Goal: Task Accomplishment & Management: Manage account settings

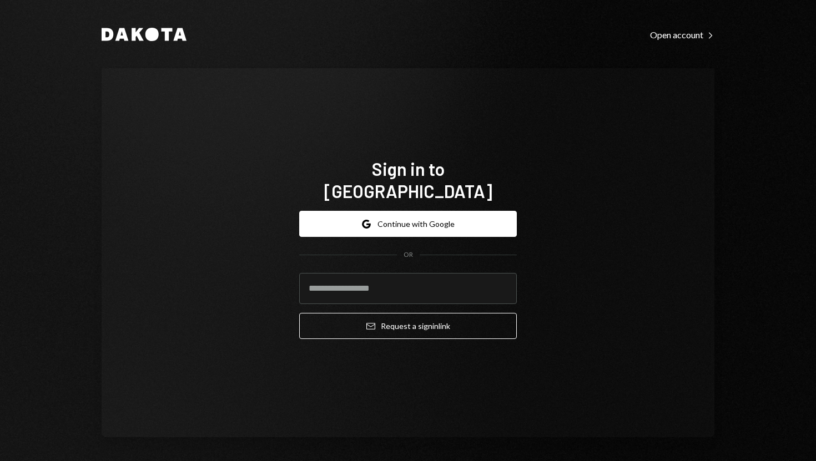
type input "**********"
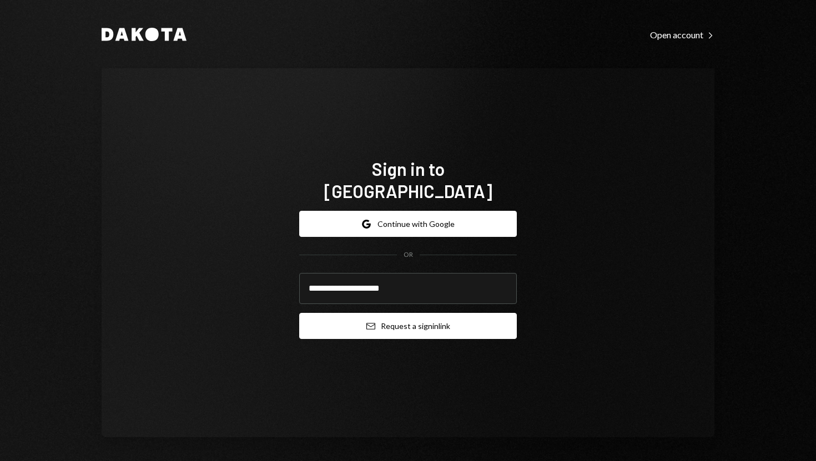
click at [341, 323] on button "Email Request a sign in link" at bounding box center [408, 326] width 218 height 26
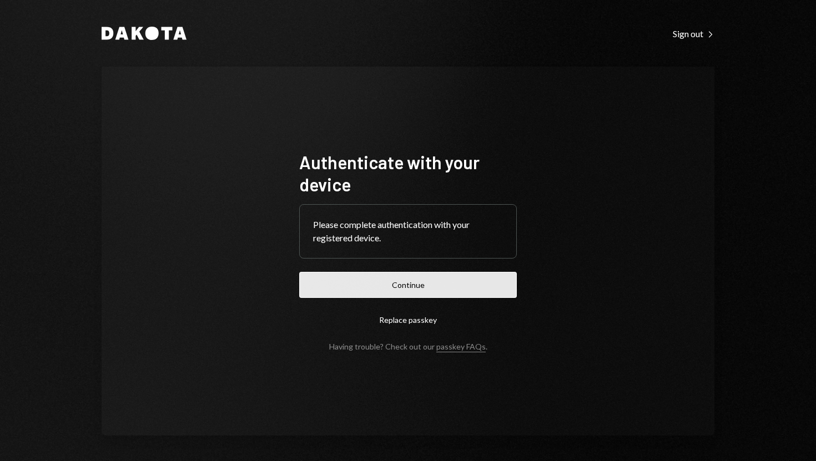
click at [389, 283] on button "Continue" at bounding box center [408, 285] width 218 height 26
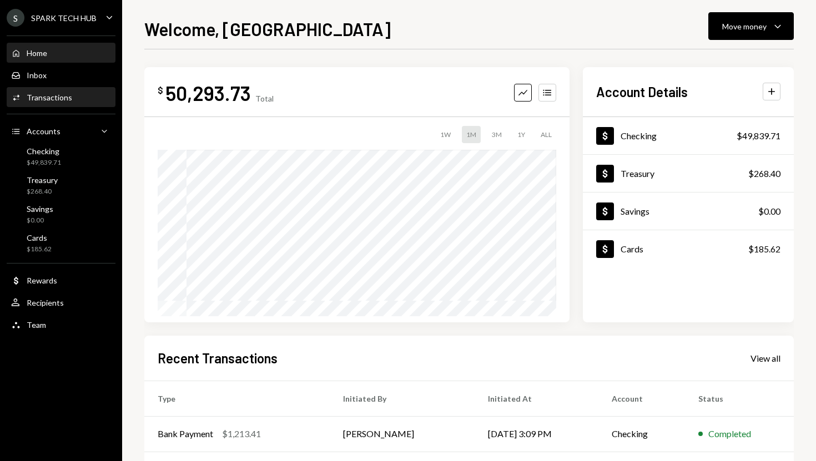
click at [85, 91] on div "Activities Transactions" at bounding box center [61, 97] width 100 height 19
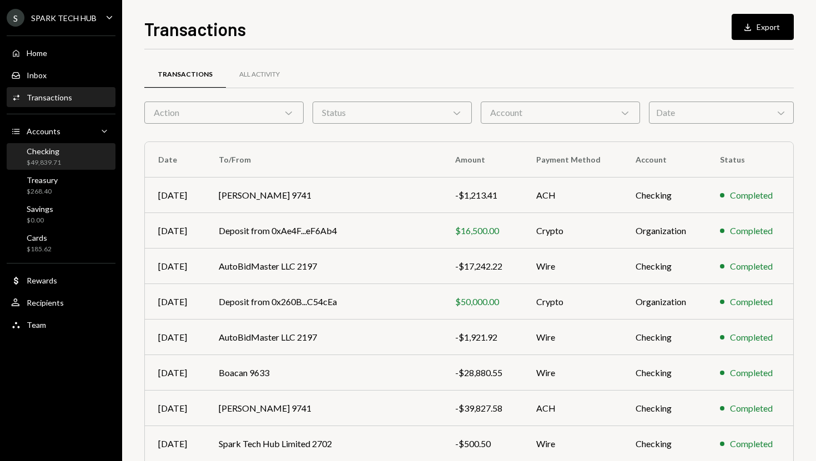
click at [82, 160] on div "Checking $49,839.71" at bounding box center [61, 157] width 100 height 21
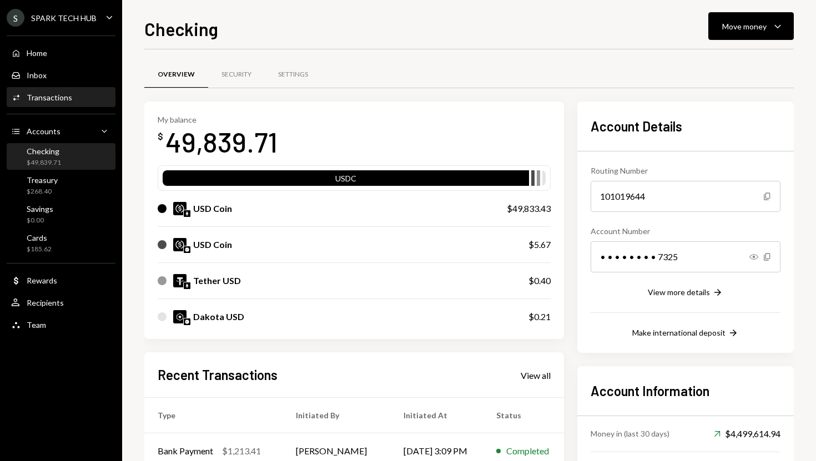
click at [76, 102] on div "Activities Transactions" at bounding box center [61, 97] width 100 height 19
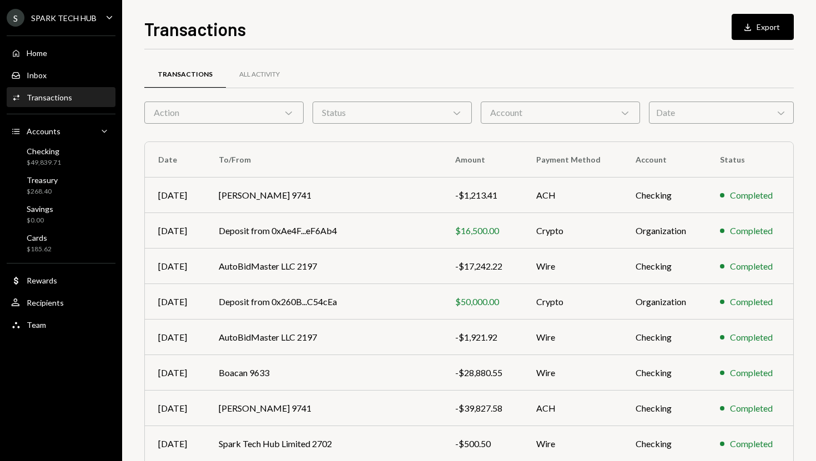
click at [244, 120] on div "Action Chevron Down" at bounding box center [223, 113] width 159 height 22
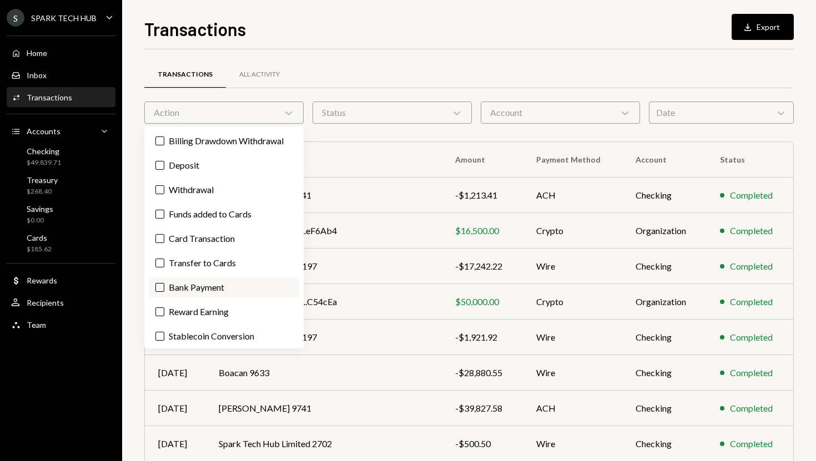
click at [157, 284] on button "Bank Payment" at bounding box center [159, 287] width 9 height 9
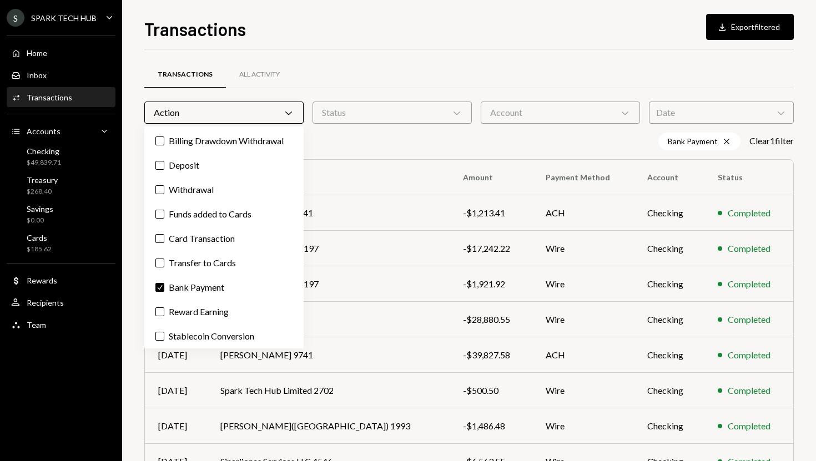
click at [441, 112] on div "Status Chevron Down" at bounding box center [392, 113] width 159 height 22
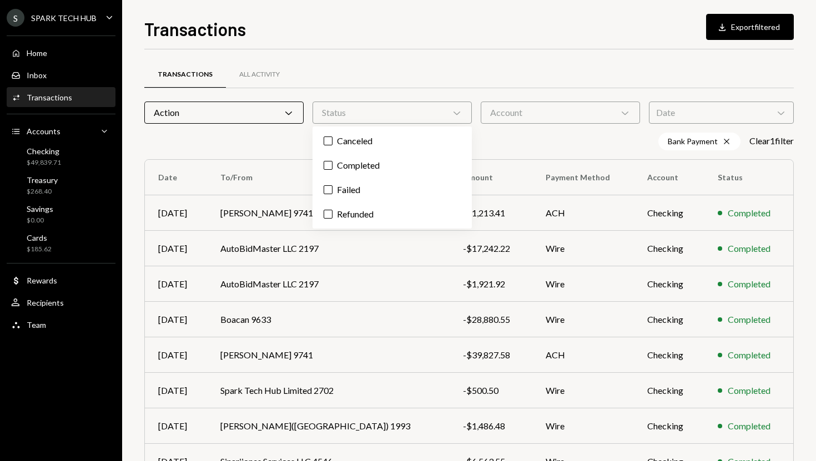
click at [531, 135] on div "Bank Payment Cross Clear 1 filter" at bounding box center [469, 142] width 650 height 18
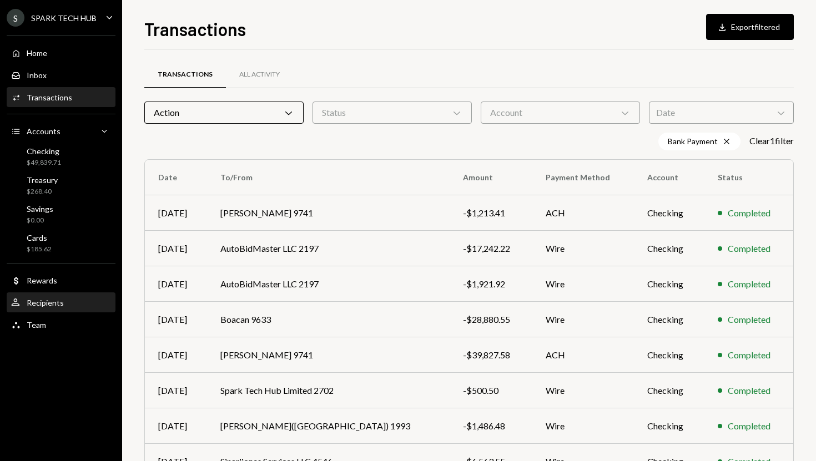
click at [65, 303] on div "User Recipients" at bounding box center [61, 303] width 100 height 10
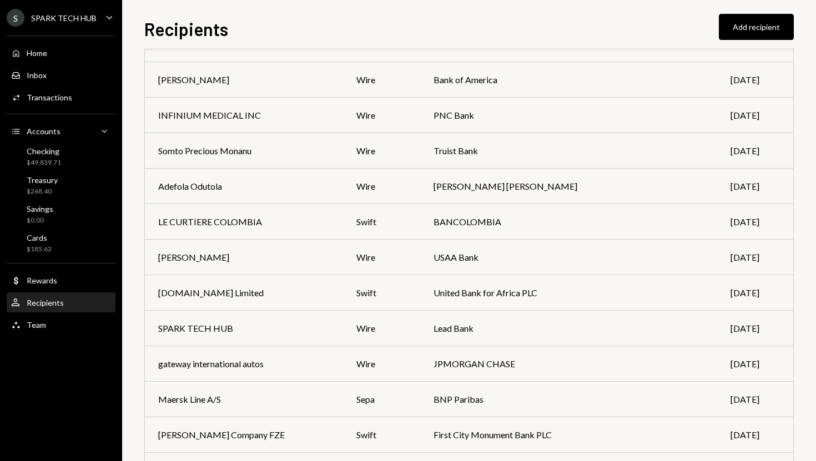
scroll to position [220, 0]
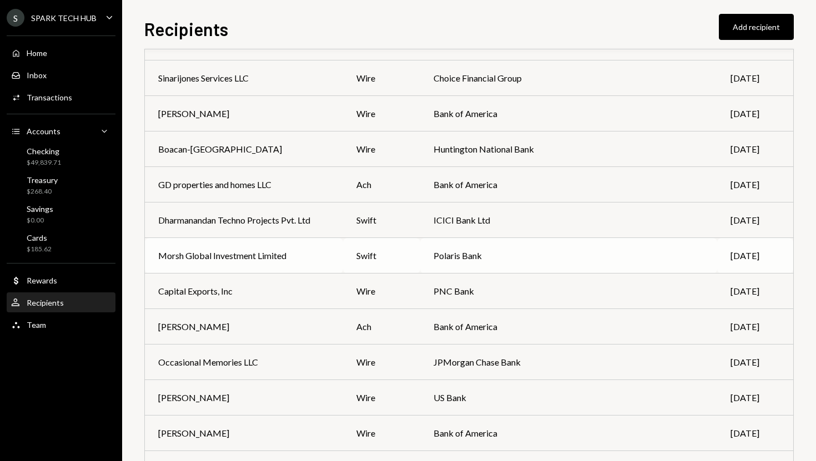
click at [200, 249] on div "Morsh Global Investment Limited" at bounding box center [222, 255] width 128 height 13
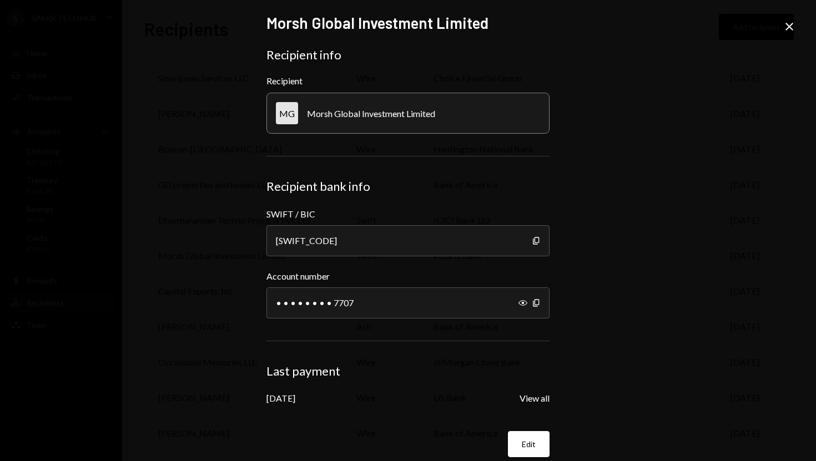
scroll to position [14, 0]
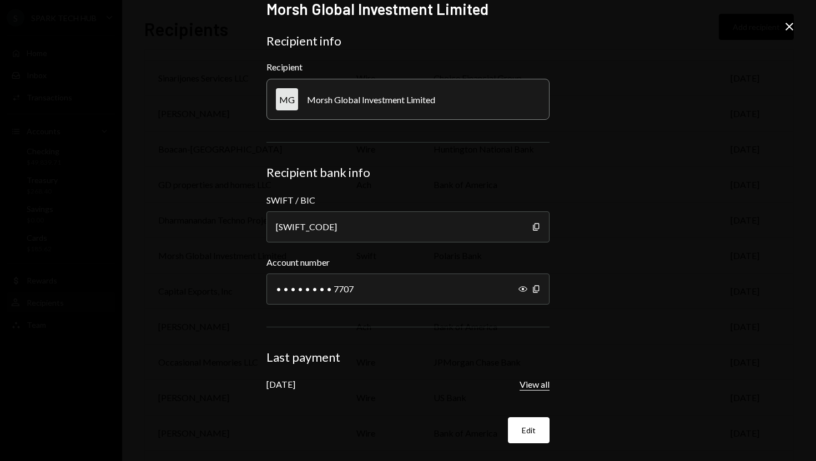
click at [527, 389] on button "View all" at bounding box center [535, 385] width 30 height 12
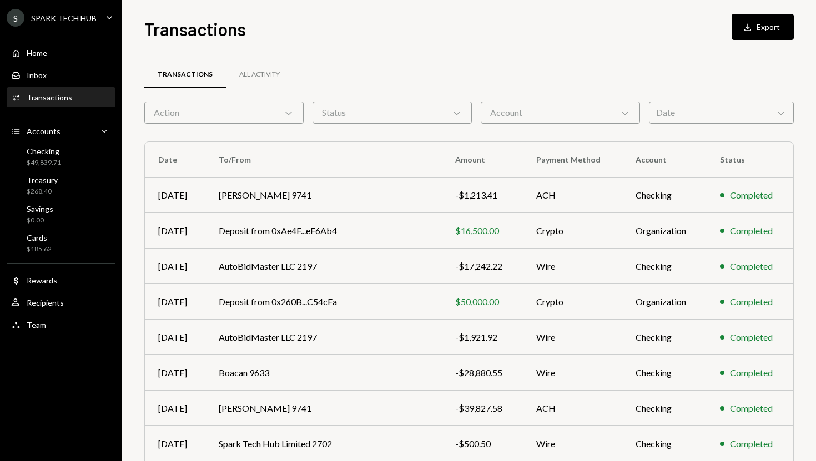
click at [675, 119] on div "Date Chevron Down" at bounding box center [721, 113] width 145 height 22
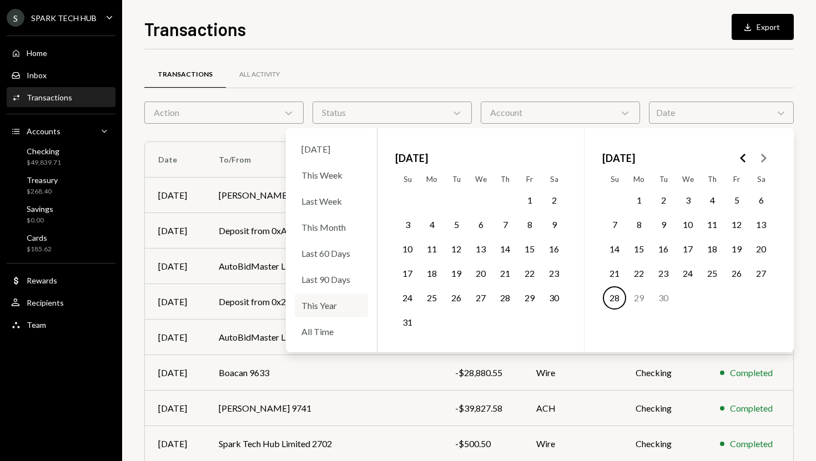
click at [325, 303] on div "This Year" at bounding box center [331, 306] width 73 height 24
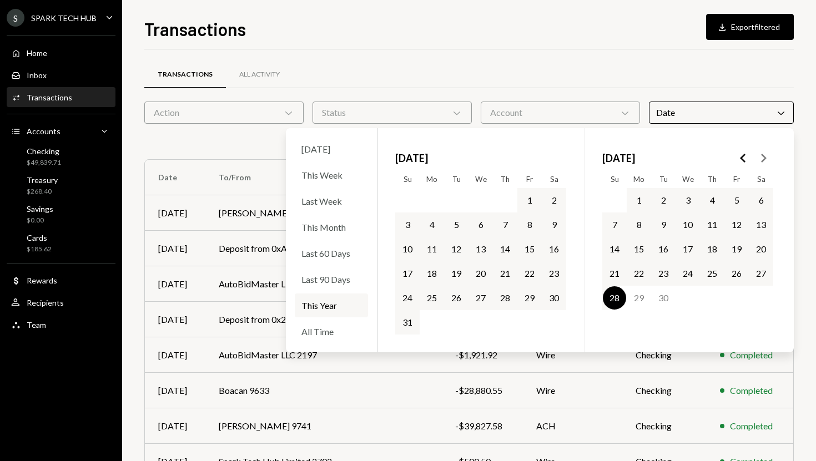
click at [346, 83] on div "Transactions All Activity" at bounding box center [469, 75] width 650 height 28
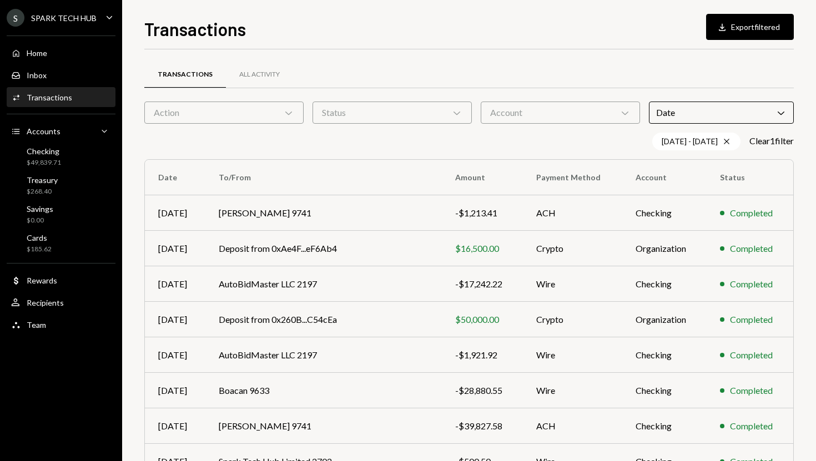
click at [264, 114] on div "Action Chevron Down" at bounding box center [223, 113] width 159 height 22
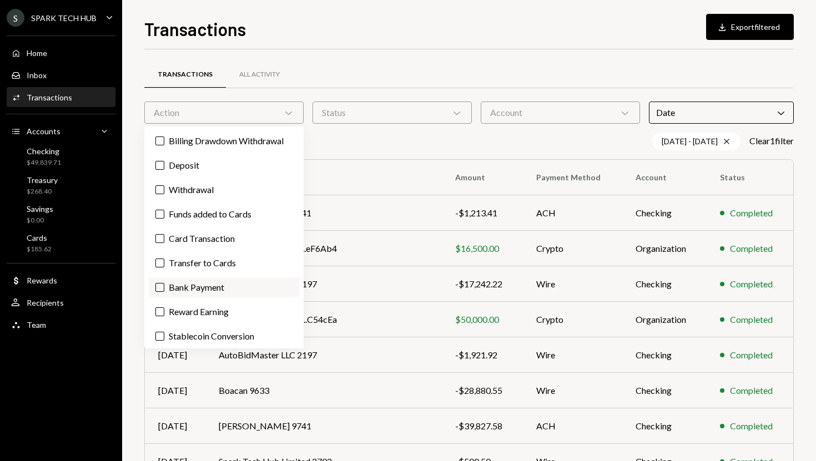
click at [189, 284] on label "Bank Payment" at bounding box center [224, 288] width 150 height 20
click at [164, 284] on button "Bank Payment" at bounding box center [159, 287] width 9 height 9
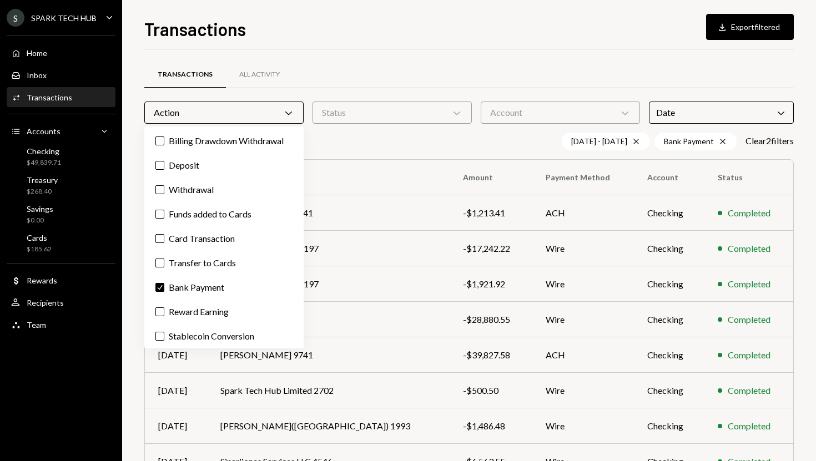
click at [434, 88] on div "Transactions All Activity" at bounding box center [469, 81] width 650 height 41
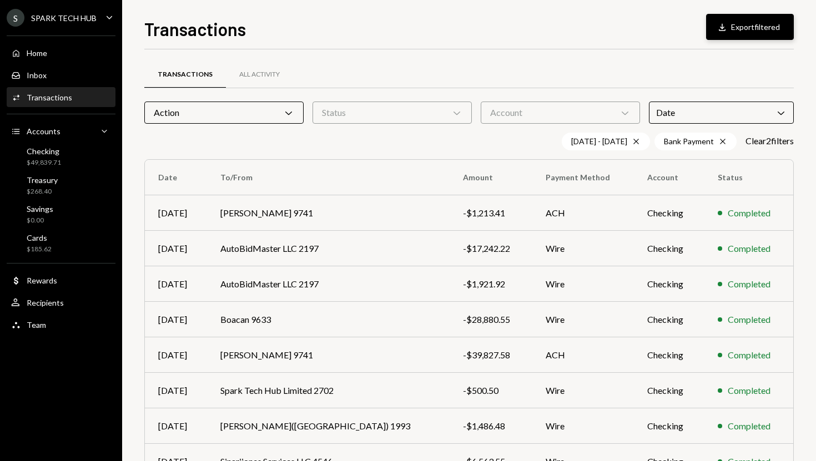
click at [723, 31] on icon "Download" at bounding box center [722, 27] width 11 height 11
click at [85, 45] on div "Home Home" at bounding box center [61, 53] width 100 height 19
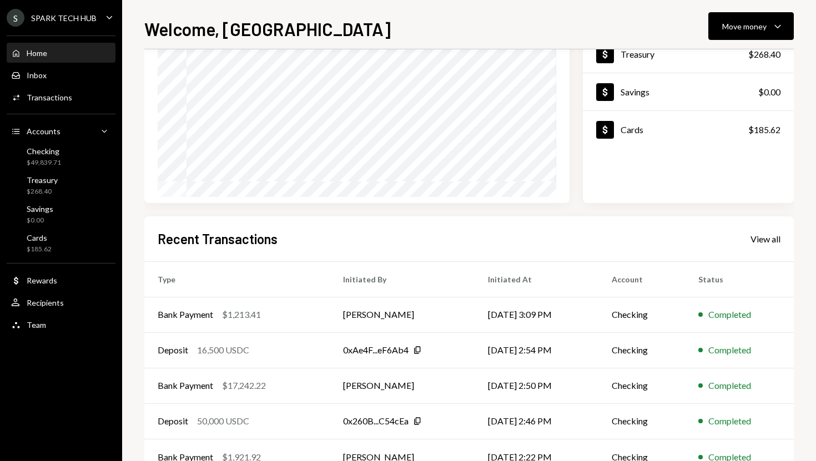
scroll to position [122, 0]
